Goal: Information Seeking & Learning: Learn about a topic

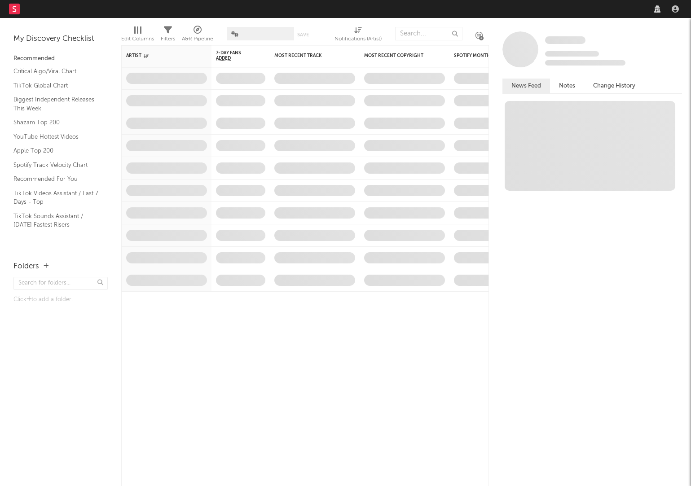
select select "recorded_music"
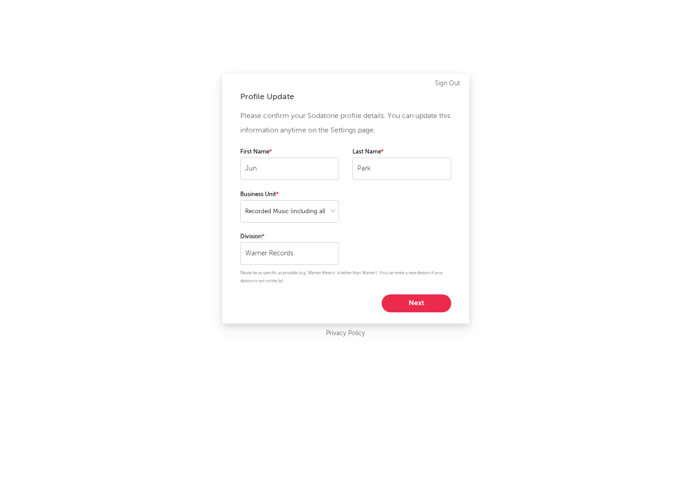
click at [390, 295] on button "Next" at bounding box center [417, 304] width 70 height 18
select select "marketing"
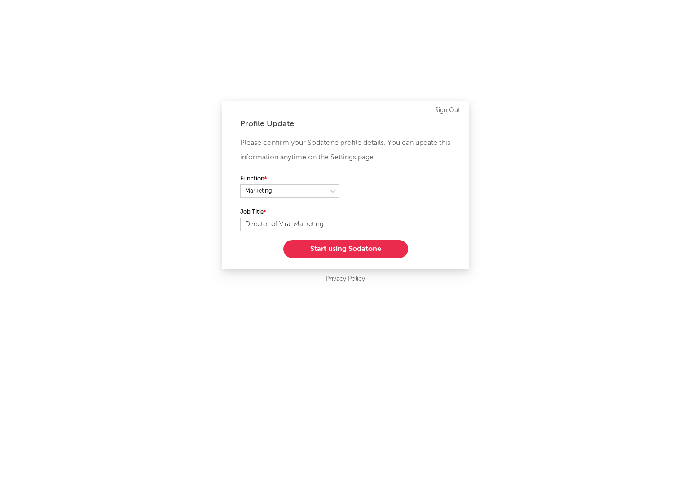
click at [358, 244] on button "Start using Sodatone" at bounding box center [345, 249] width 125 height 18
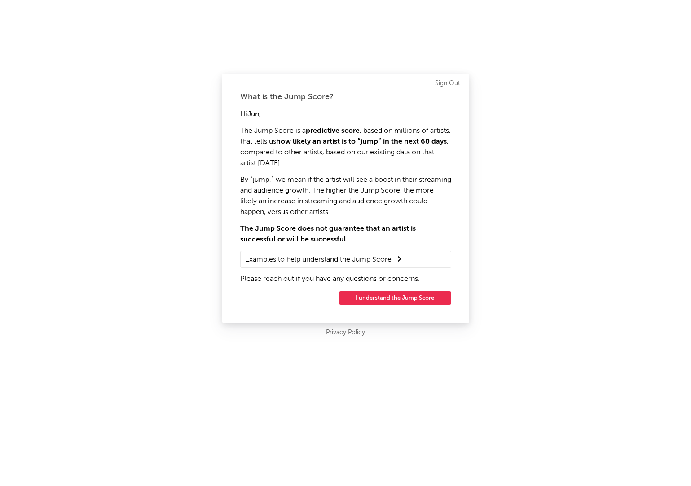
click at [380, 296] on button "I understand the Jump Score" at bounding box center [395, 297] width 112 height 13
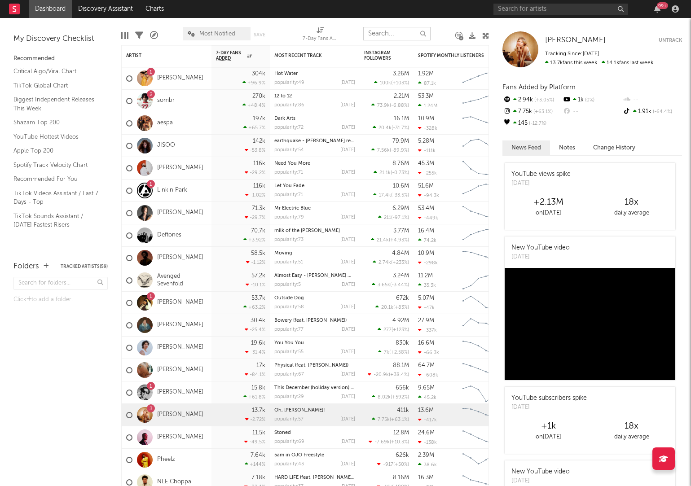
click at [382, 36] on input "text" at bounding box center [396, 33] width 67 height 13
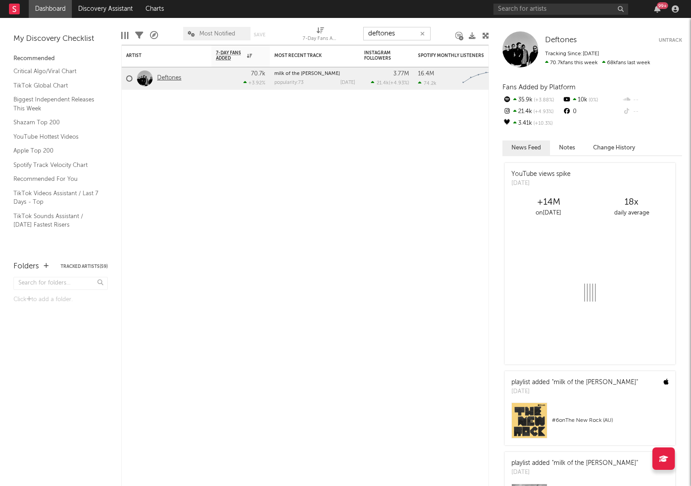
type input "deftones"
click at [163, 75] on link "Deftones" at bounding box center [169, 79] width 24 height 8
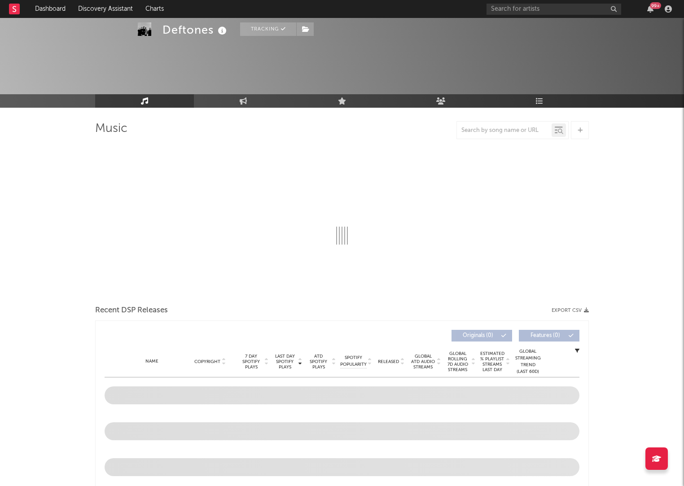
scroll to position [298, 0]
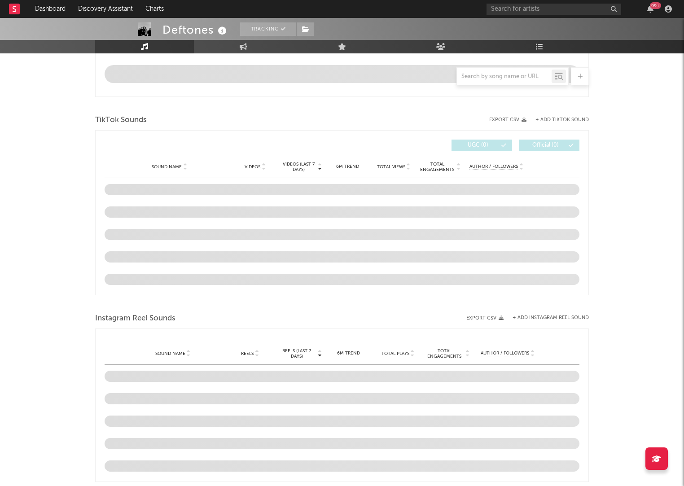
select select "6m"
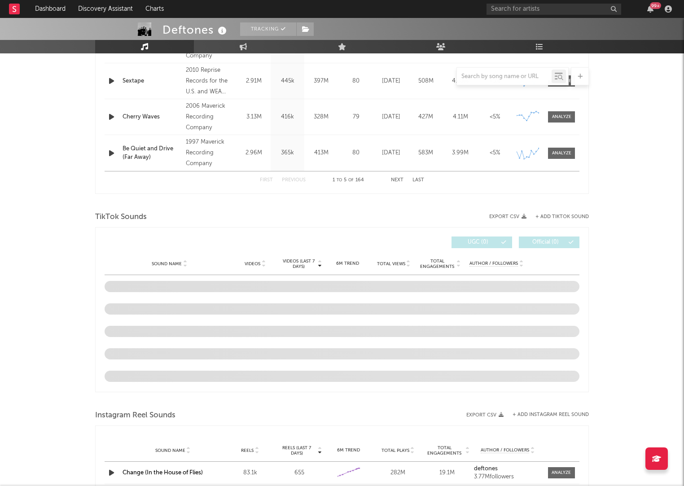
scroll to position [445, 0]
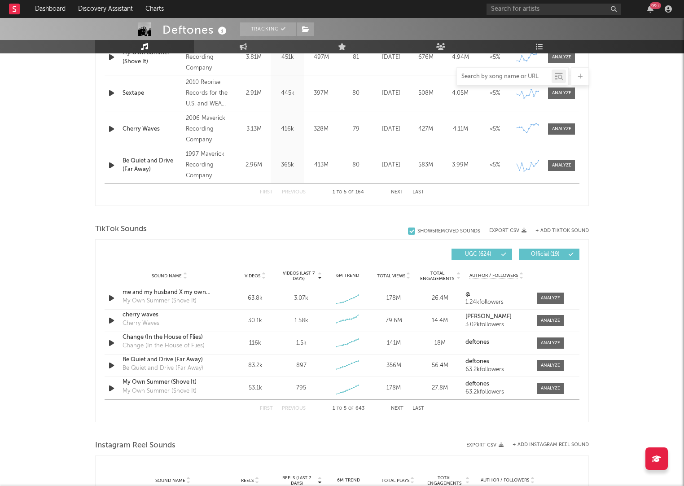
click at [489, 75] on input "text" at bounding box center [504, 76] width 95 height 7
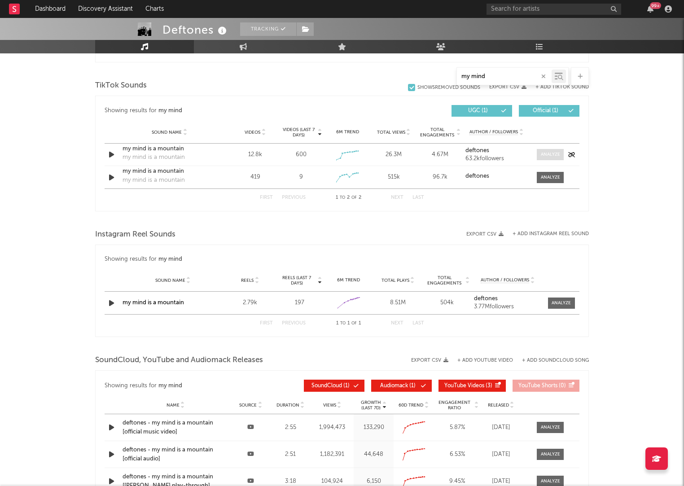
type input "my mind"
click at [543, 151] on div at bounding box center [550, 154] width 19 height 7
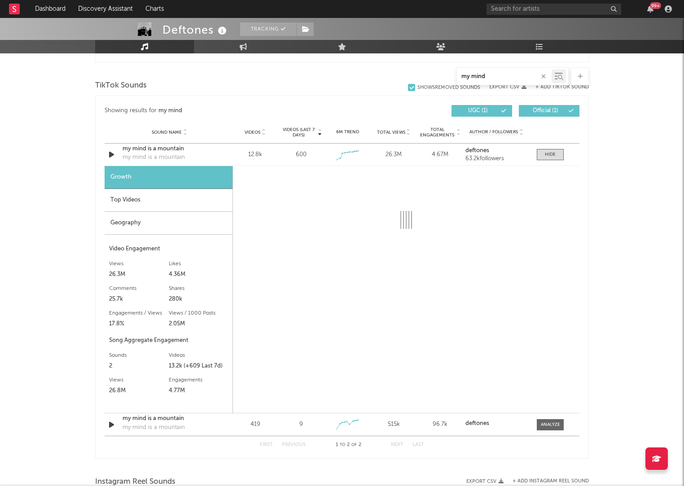
select select "1w"
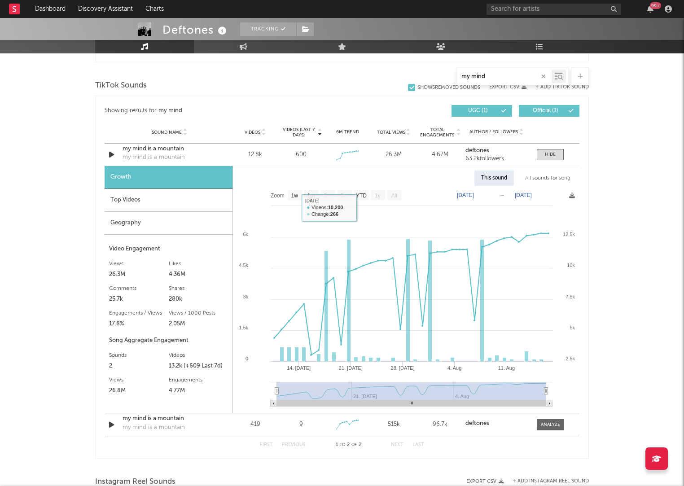
click at [534, 177] on div "All sounds for song" at bounding box center [548, 178] width 59 height 15
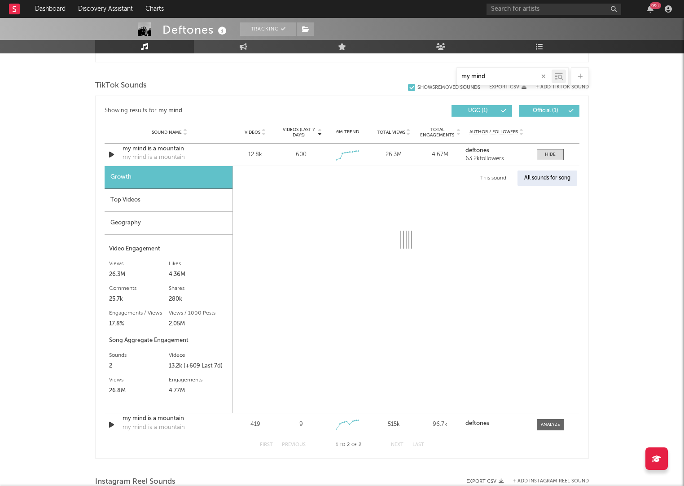
select select "1w"
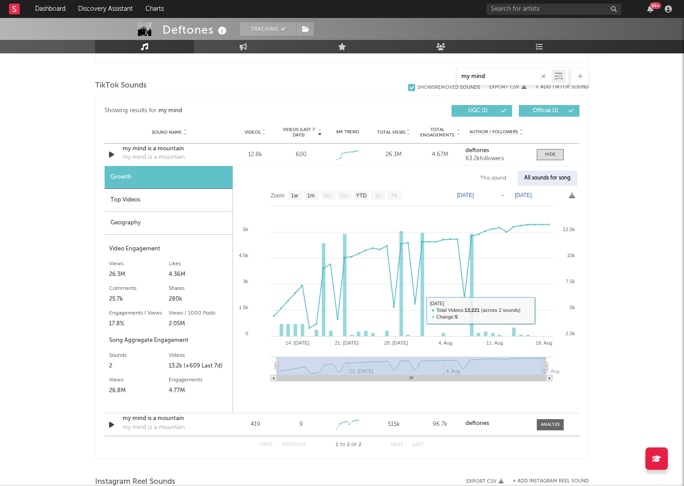
click at [609, 308] on div "Deftones Tracking [GEOGRAPHIC_DATA] | Hard Rock Edit Tracking Email Alerts Off …" at bounding box center [342, 230] width 684 height 1314
click at [631, 132] on div "Deftones Tracking [GEOGRAPHIC_DATA] | Hard Rock Edit Tracking Email Alerts Off …" at bounding box center [342, 230] width 684 height 1314
click at [631, 180] on div "Deftones Tracking [GEOGRAPHIC_DATA] | Hard Rock Edit Tracking Email Alerts Off …" at bounding box center [342, 230] width 684 height 1314
